Goal: Task Accomplishment & Management: Use online tool/utility

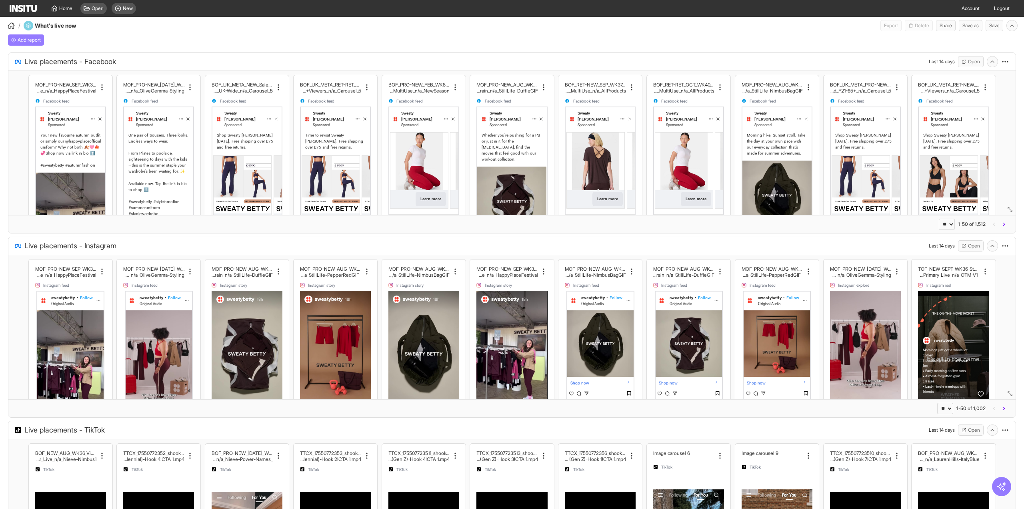
select select "**"
click at [958, 9] on link "Account" at bounding box center [971, 8] width 28 height 17
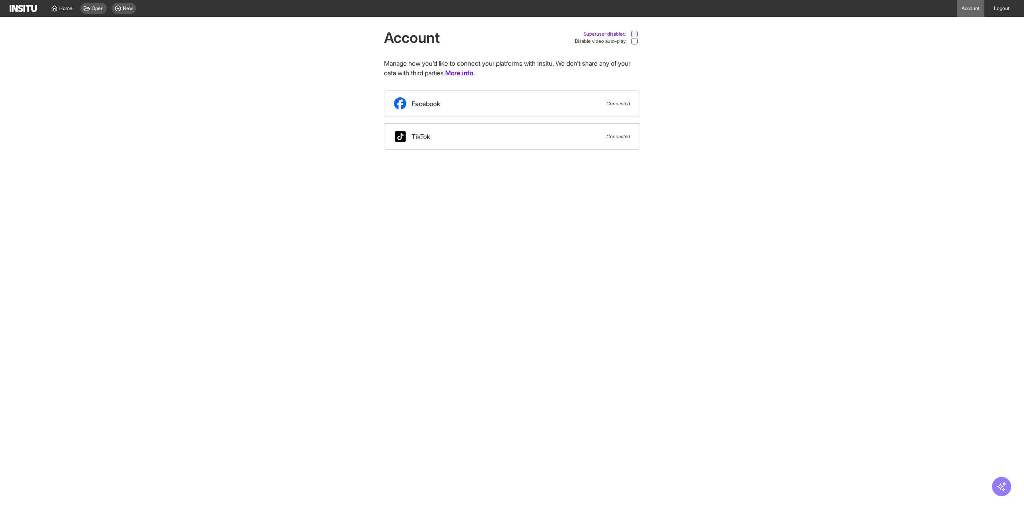
click at [633, 31] on div at bounding box center [634, 33] width 7 height 7
click at [899, 8] on select "**********" at bounding box center [921, 8] width 61 height 10
select select "**********"
click at [891, 3] on select "**********" at bounding box center [921, 8] width 61 height 10
click at [124, 10] on span "New" at bounding box center [128, 8] width 10 height 6
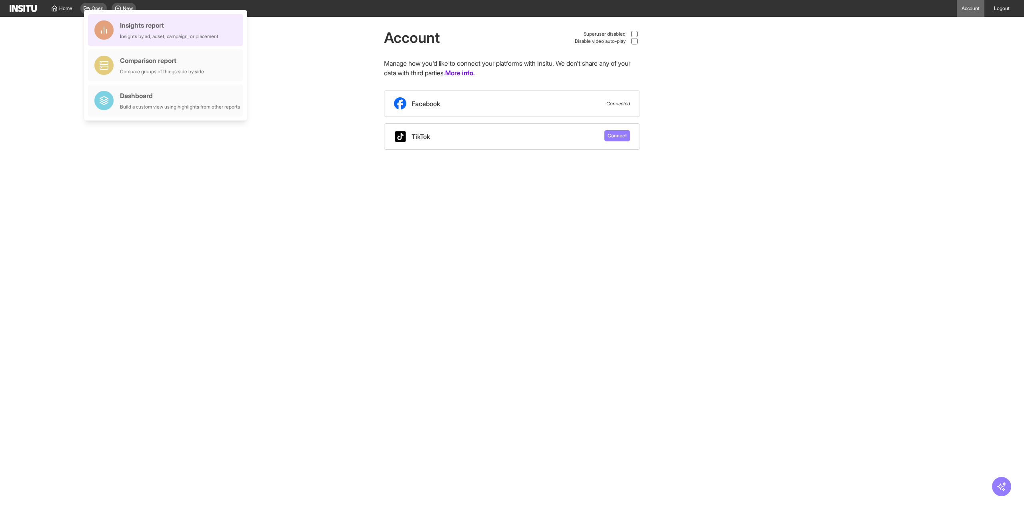
click at [154, 30] on div "Insights report Insights by ad, adset, campaign, or placement" at bounding box center [169, 29] width 98 height 19
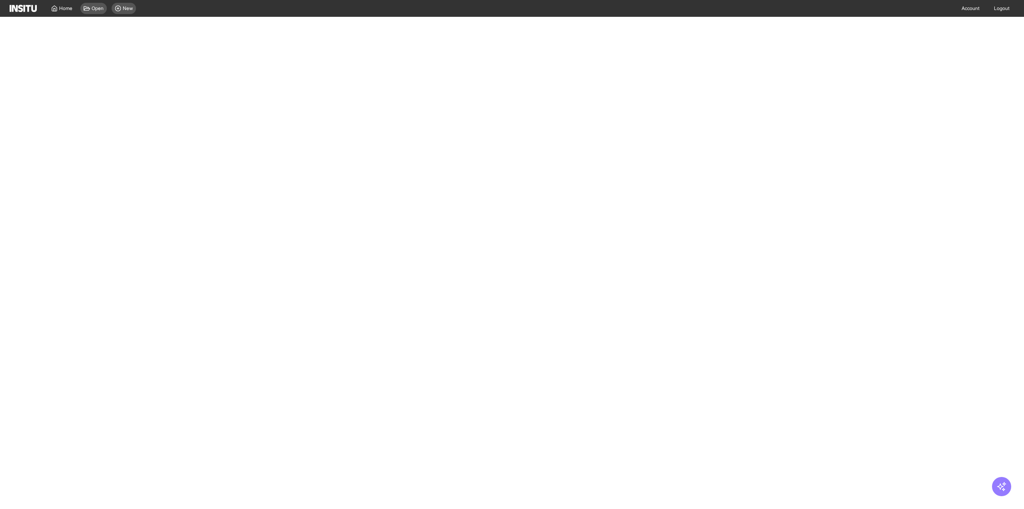
select select "**"
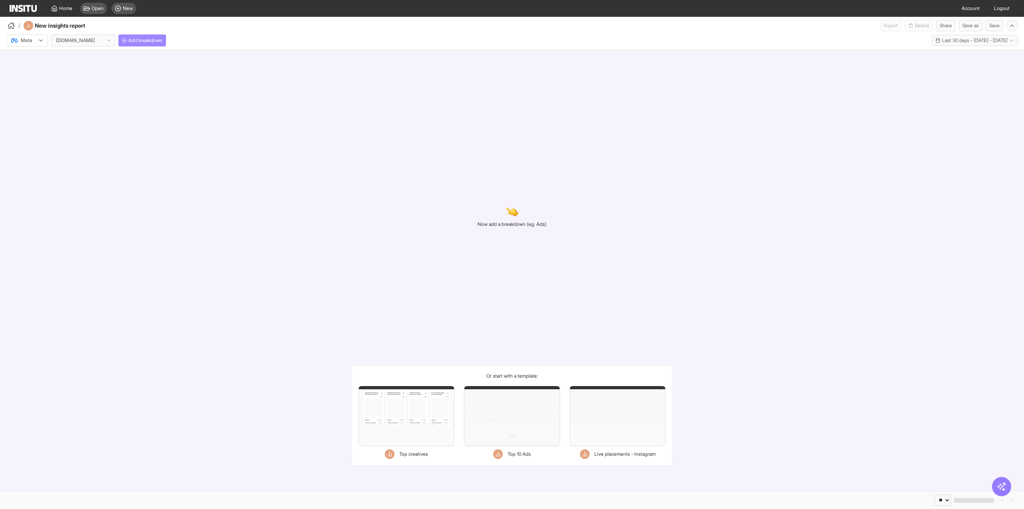
click at [146, 40] on span "Add breakdown" at bounding box center [145, 40] width 34 height 6
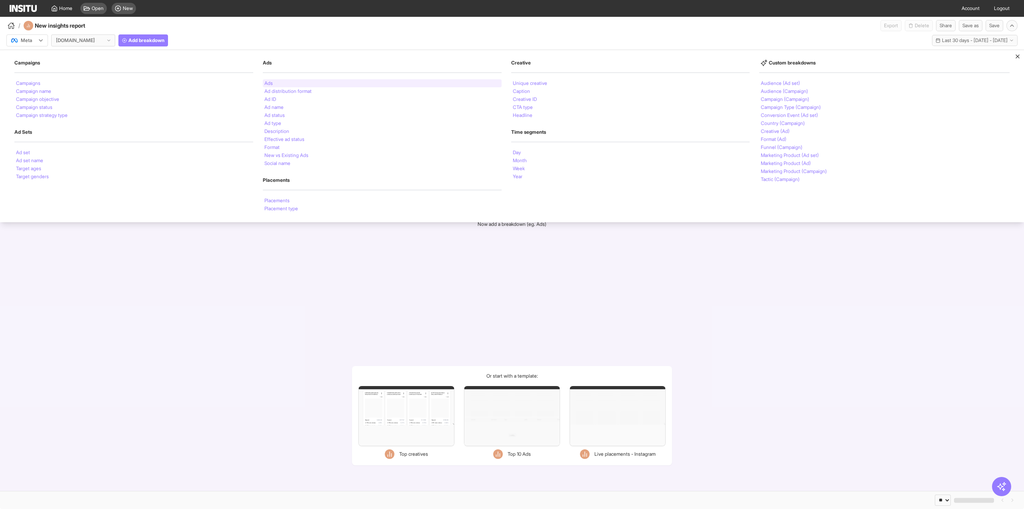
click at [274, 84] on div "Ads" at bounding box center [382, 83] width 239 height 8
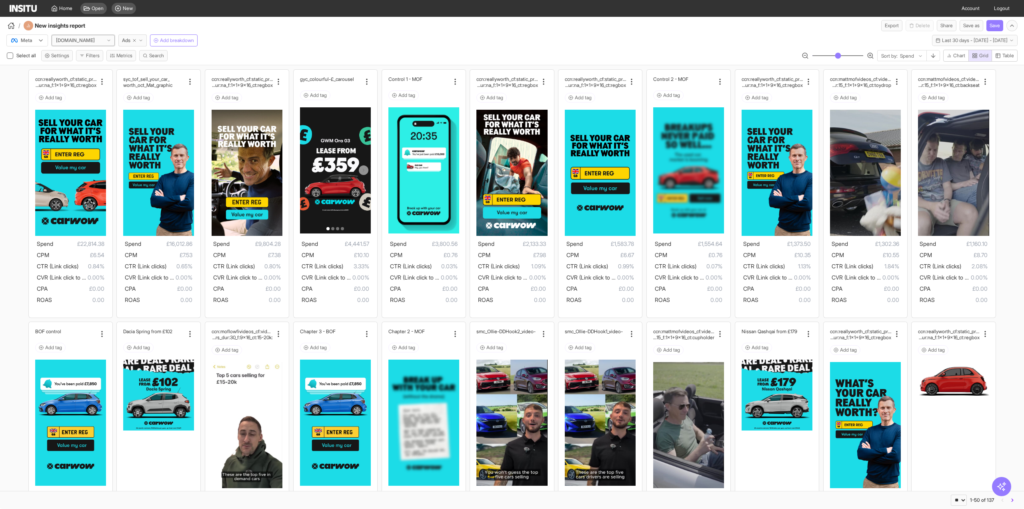
click at [62, 39] on div at bounding box center [75, 40] width 40 height 8
click at [87, 87] on span "carwow DE" at bounding box center [83, 84] width 54 height 7
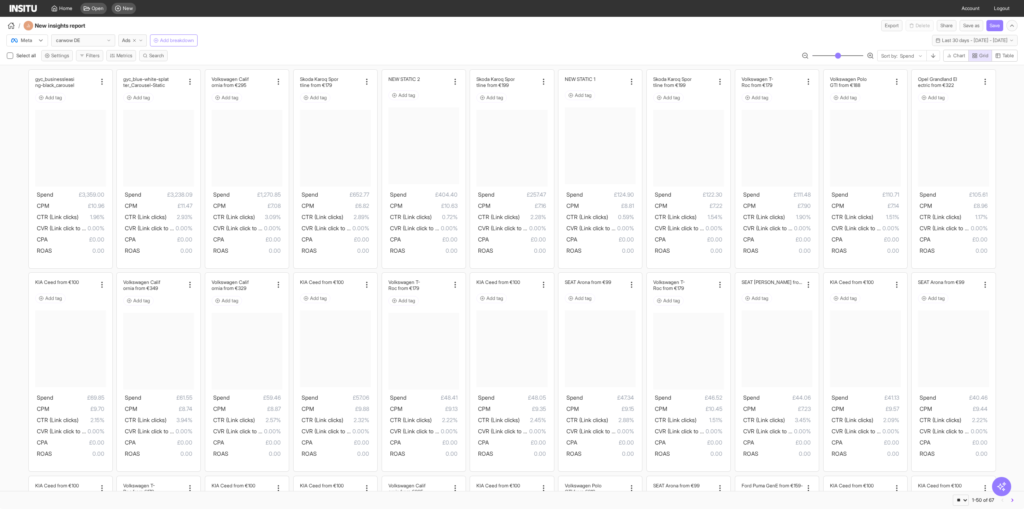
click at [173, 40] on span "Add breakdown" at bounding box center [177, 40] width 34 height 6
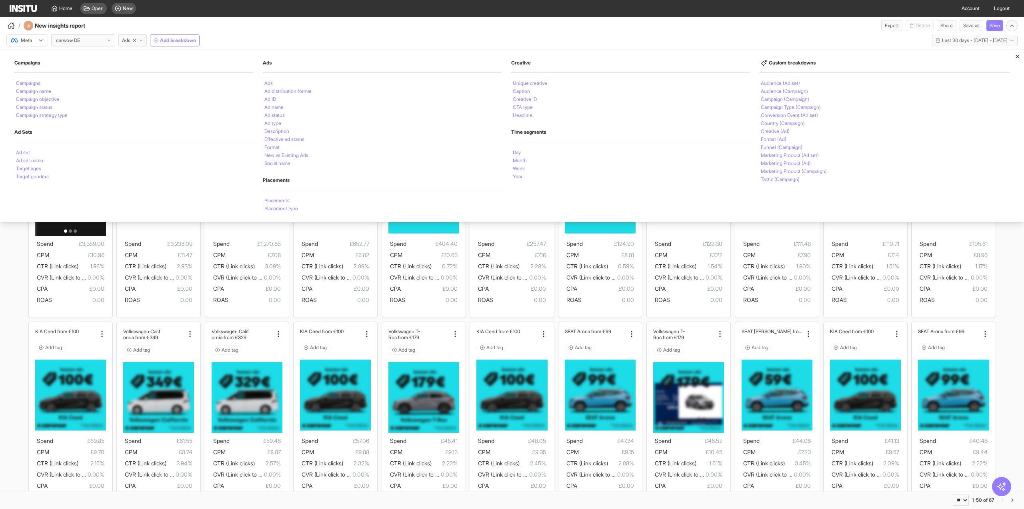
click at [173, 40] on span "Add breakdown" at bounding box center [178, 40] width 36 height 6
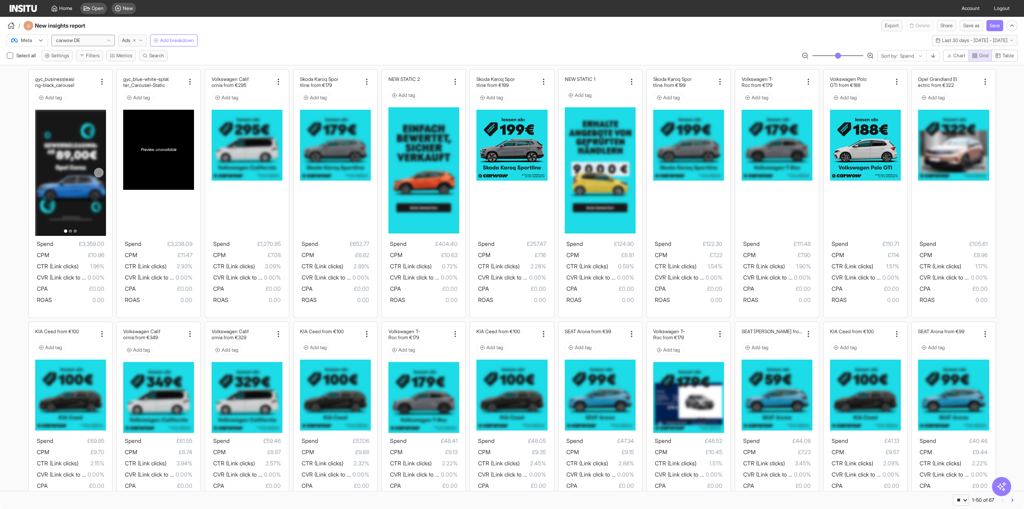
click at [74, 37] on div at bounding box center [68, 40] width 26 height 8
click at [89, 60] on span "All accounts" at bounding box center [83, 57] width 54 height 7
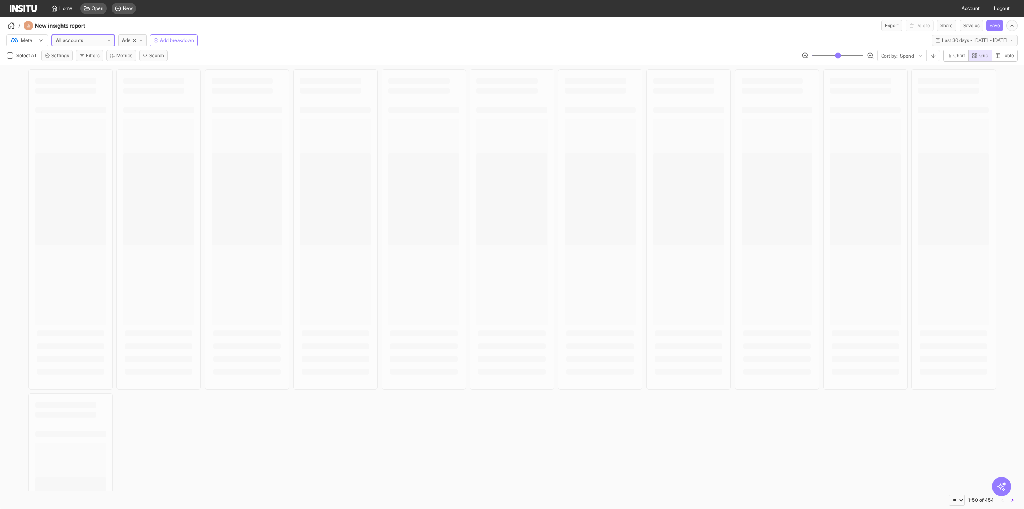
click at [90, 41] on div "All accounts" at bounding box center [83, 40] width 63 height 11
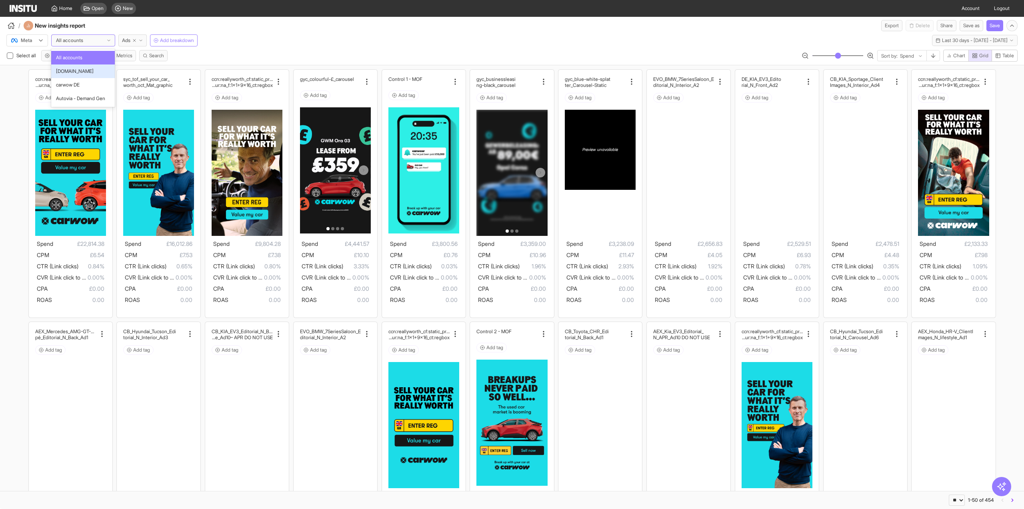
click at [92, 68] on span "carwow.co.uk" at bounding box center [83, 71] width 54 height 7
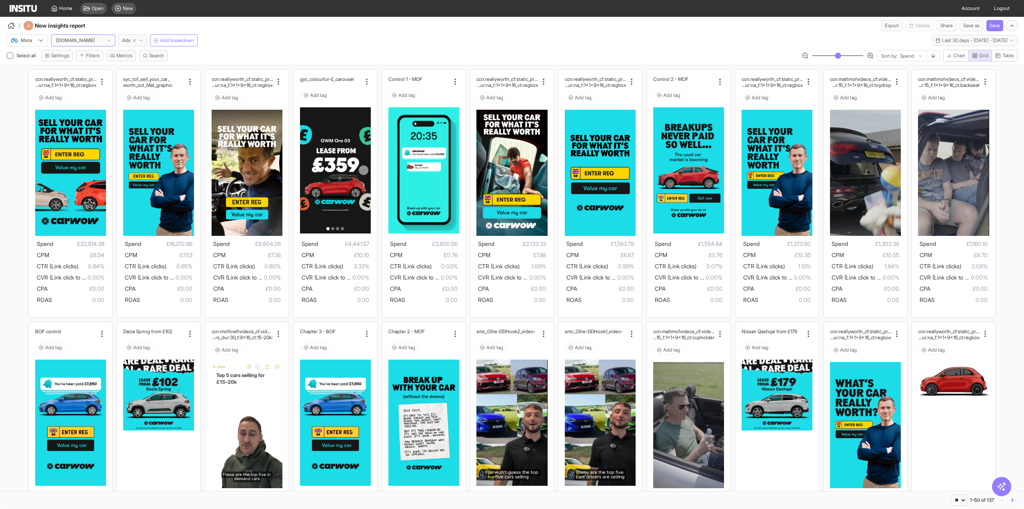
click at [131, 43] on button "Ads" at bounding box center [132, 40] width 28 height 12
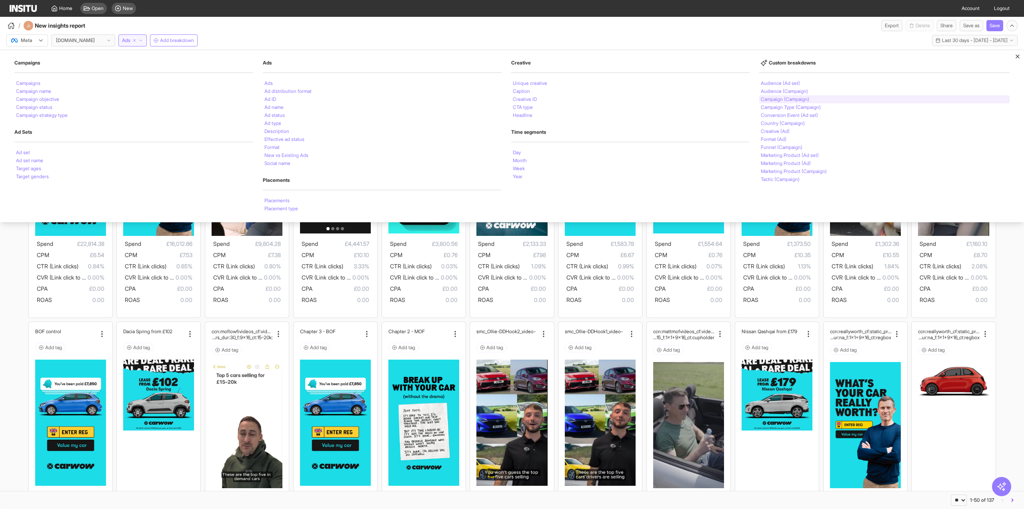
click at [791, 98] on li "Campaign (Campaign)" at bounding box center [785, 99] width 48 height 5
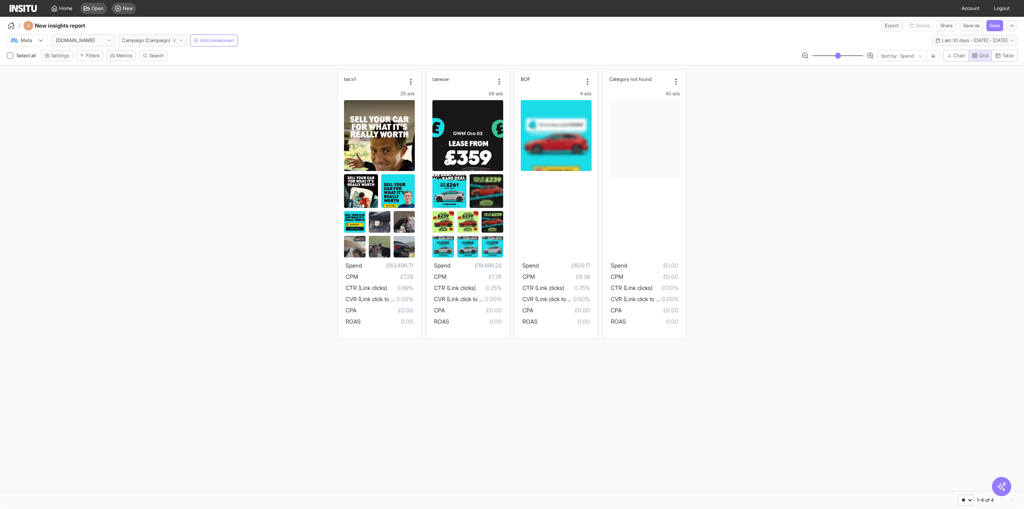
click at [154, 41] on span "Campaign (Campaign)" at bounding box center [146, 40] width 48 height 6
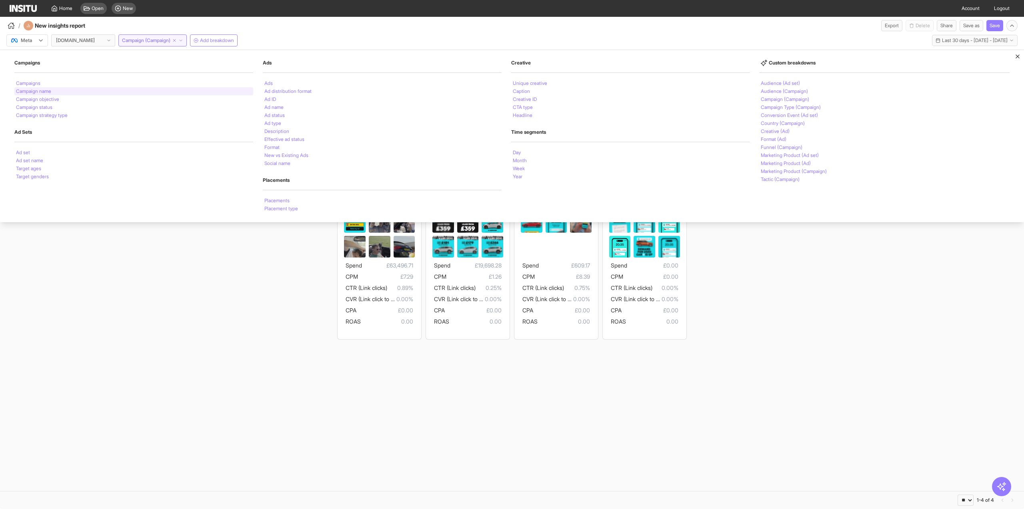
click at [44, 89] on li "Campaign name" at bounding box center [33, 91] width 35 height 5
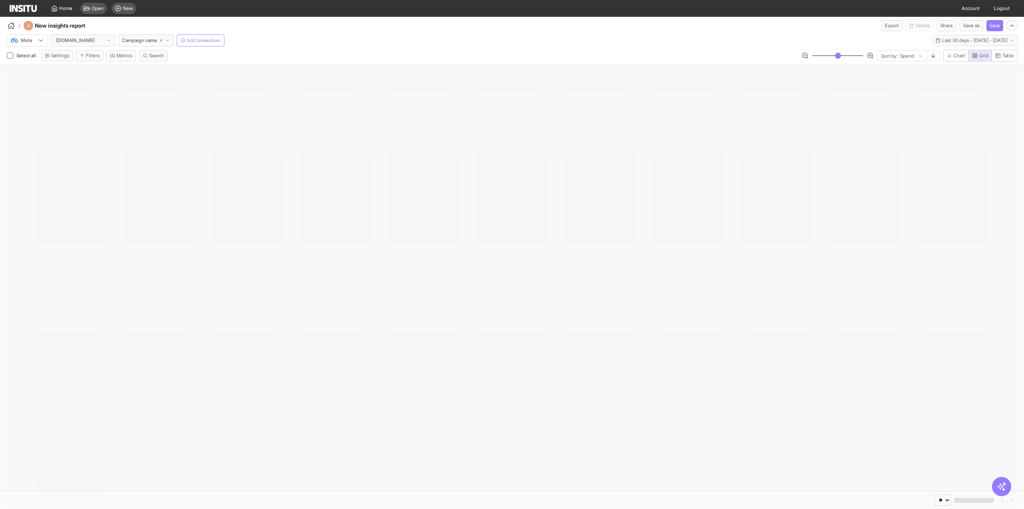
click at [206, 40] on span "Add breakdown" at bounding box center [204, 40] width 34 height 6
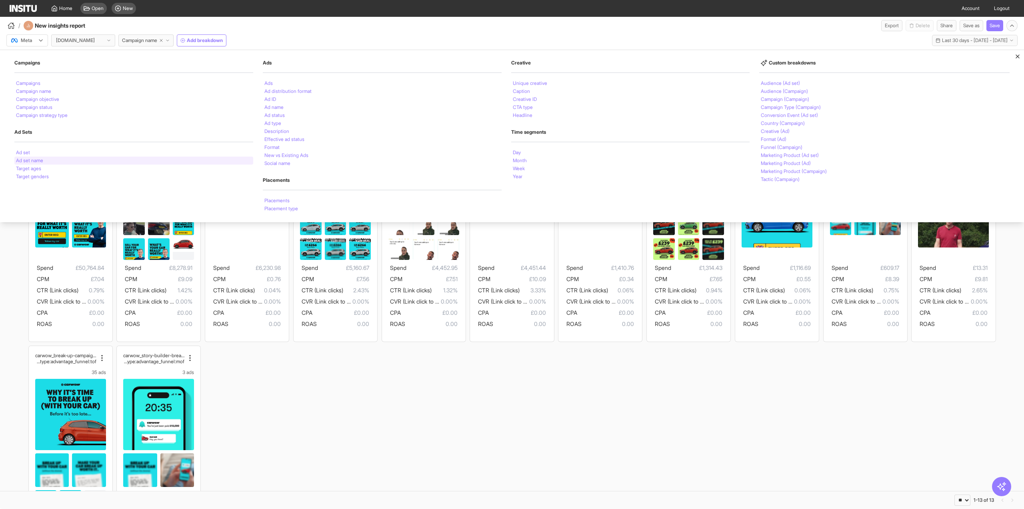
click at [46, 160] on div "Ad set name" at bounding box center [133, 160] width 239 height 8
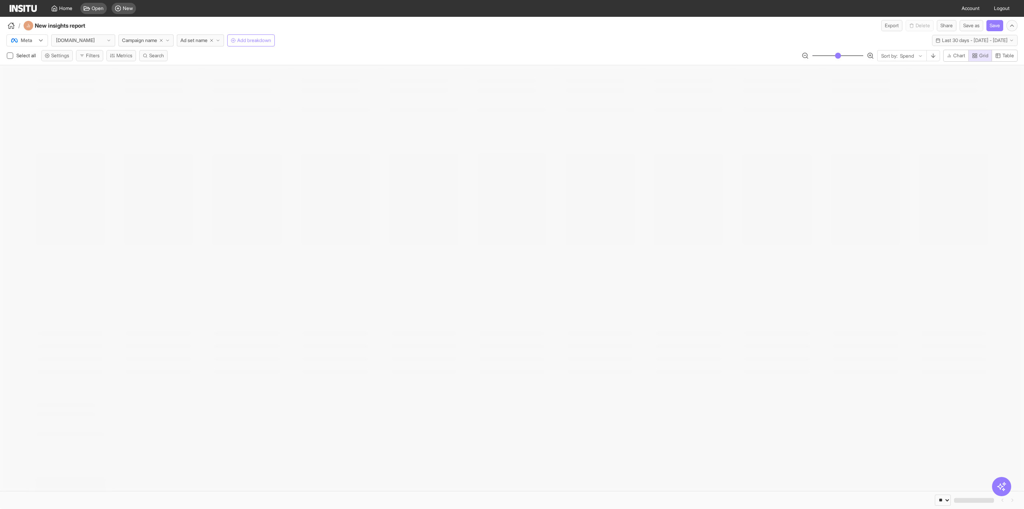
click at [261, 38] on span "Add breakdown" at bounding box center [254, 40] width 34 height 6
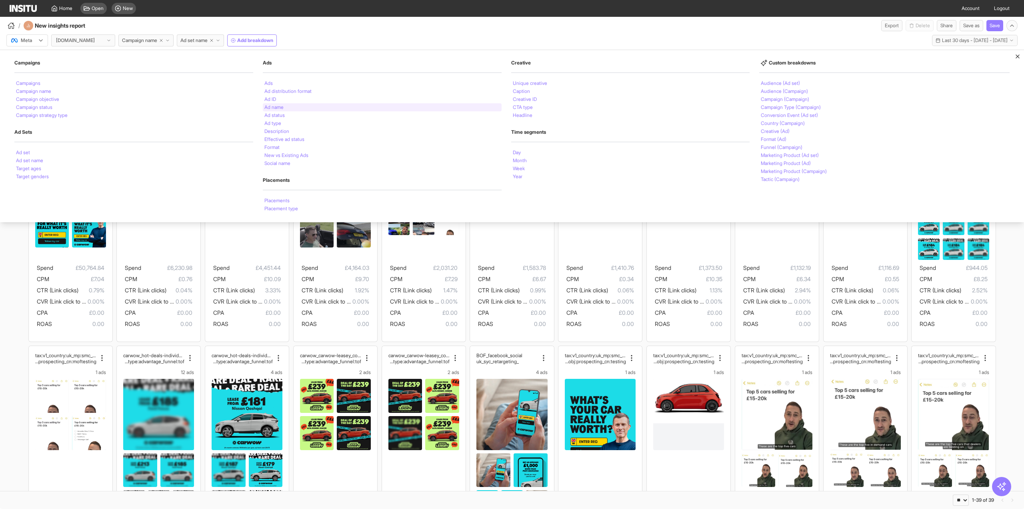
click at [280, 108] on li "Ad name" at bounding box center [273, 107] width 19 height 5
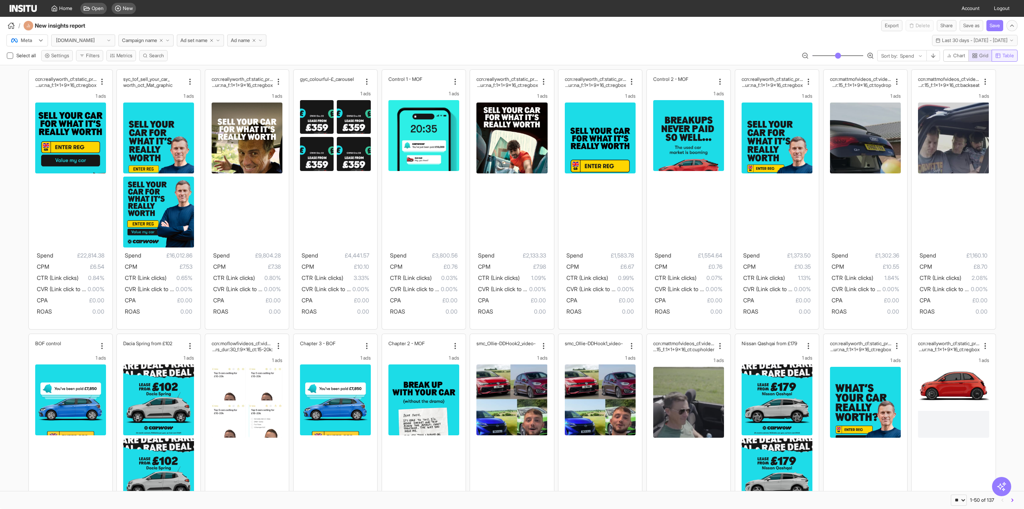
click at [1003, 59] on button "Table" at bounding box center [1005, 56] width 26 height 12
click at [987, 56] on span "Grid" at bounding box center [983, 55] width 9 height 6
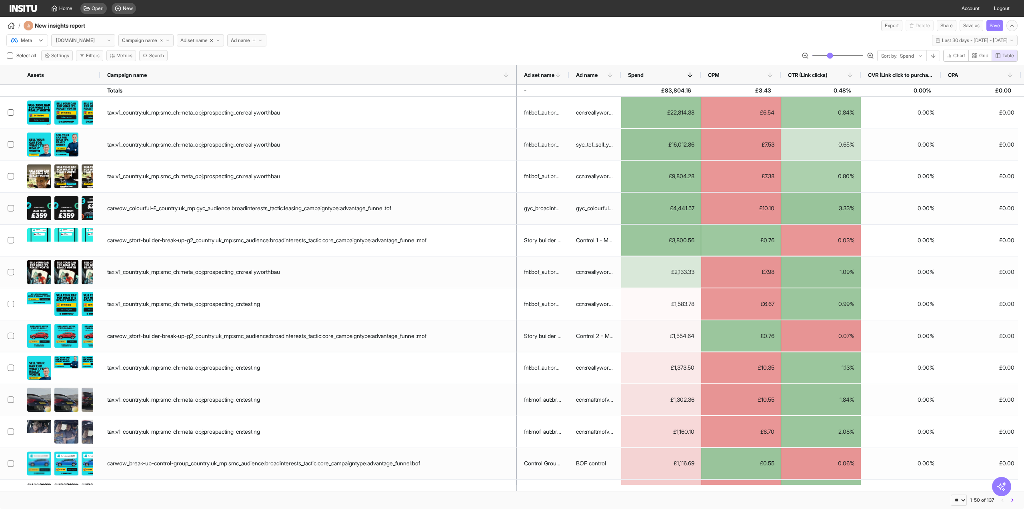
drag, startPoint x: 158, startPoint y: 73, endPoint x: 515, endPoint y: 104, distance: 358.3
click at [515, 104] on div "Assets Campaign name Ad set name Ad name Spend -" at bounding box center [512, 277] width 1024 height 425
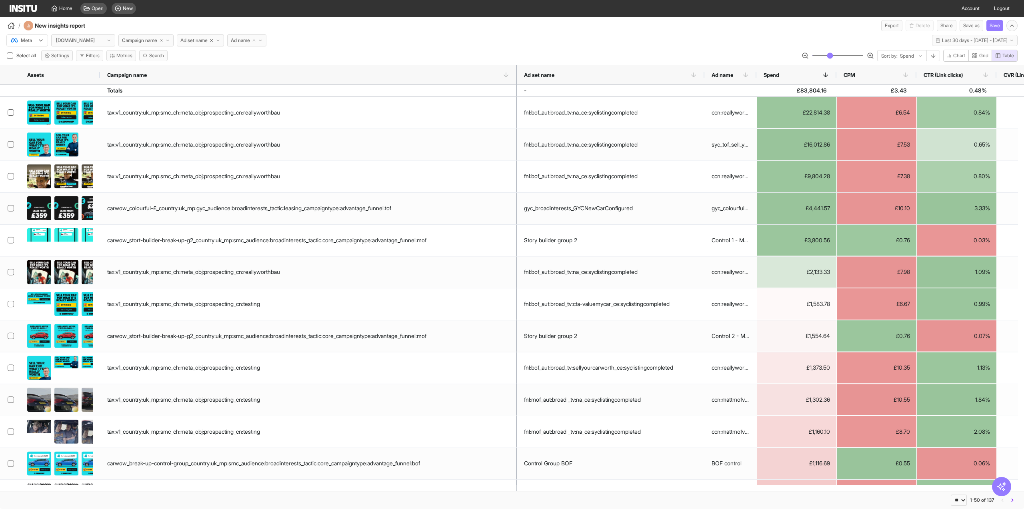
drag, startPoint x: 569, startPoint y: 74, endPoint x: 705, endPoint y: 76, distance: 135.7
click at [705, 76] on div at bounding box center [704, 74] width 3 height 19
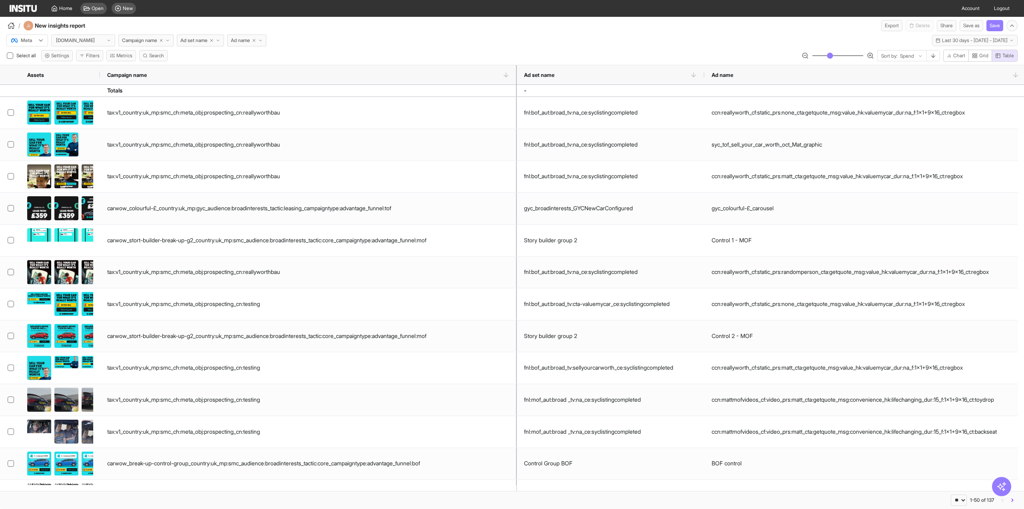
drag, startPoint x: 758, startPoint y: 73, endPoint x: 1028, endPoint y: 227, distance: 310.9
click at [1024, 227] on html "Home Open New Account Logout / New insights report Export Delete Share Save as …" at bounding box center [512, 254] width 1024 height 509
